Goal: Transaction & Acquisition: Purchase product/service

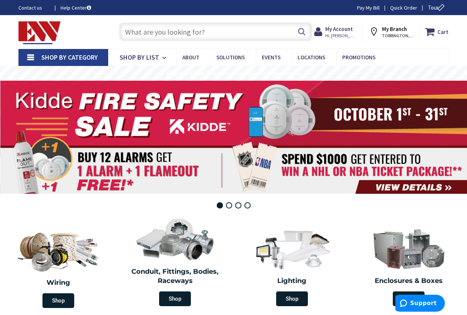
click at [173, 35] on input "text" at bounding box center [215, 32] width 193 height 18
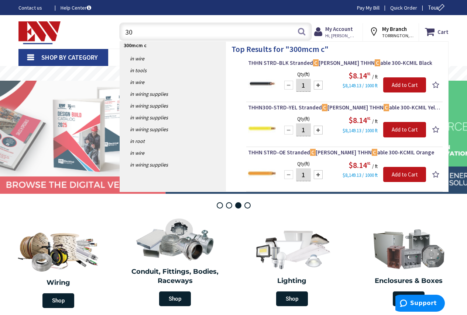
type input "3"
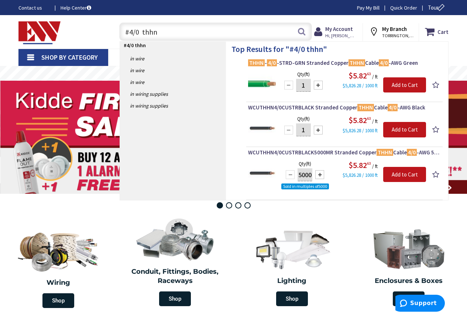
click at [167, 32] on input "#4/0 thhn" at bounding box center [215, 32] width 193 height 18
drag, startPoint x: 262, startPoint y: 39, endPoint x: 472, endPoint y: 209, distance: 269.9
click at [380, 49] on header "Skip to Content Toggle Nav #4/0 thhn #4/0 thhn Search Cart My Cart Close You ha…" at bounding box center [233, 32] width 467 height 34
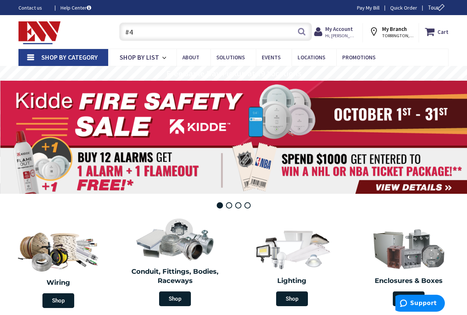
type input "#"
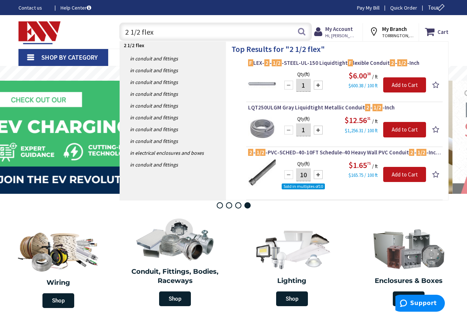
type input "2 1/2 flex"
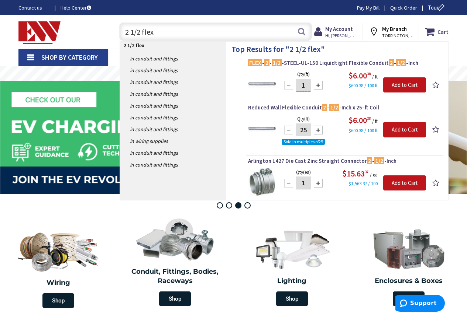
type input "2 1/2 flex"
